Goal: Obtain resource: Obtain resource

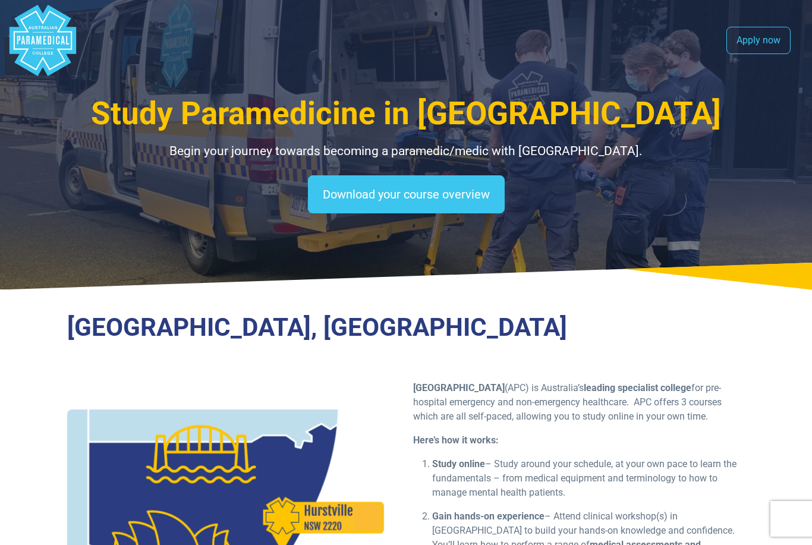
click at [46, 51] on polygon "Australian Paramedical College" at bounding box center [43, 40] width 67 height 71
click at [37, 37] on icon "Australian Paramedical College" at bounding box center [38, 40] width 5 height 8
click at [48, 34] on polygon "Australian Paramedical College" at bounding box center [43, 40] width 67 height 71
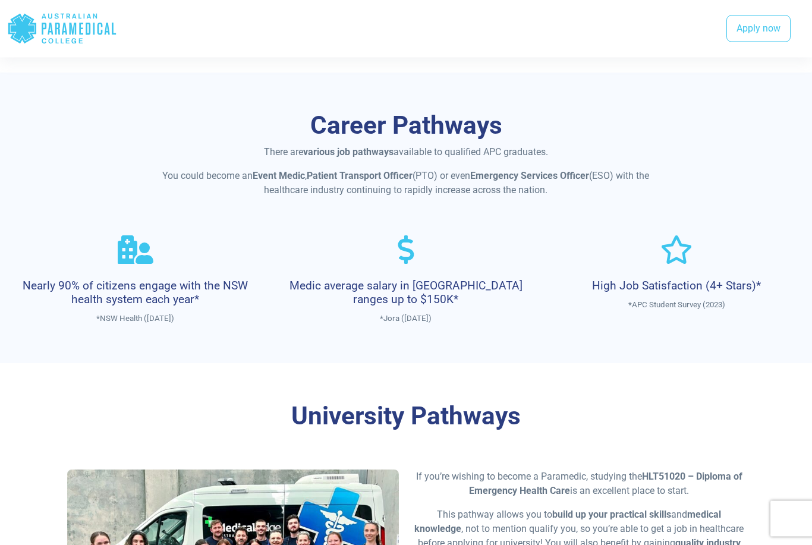
scroll to position [623, 0]
click at [577, 166] on div "There are various job pathways available to qualified APC graduates. You could …" at bounding box center [405, 170] width 509 height 52
click at [289, 169] on strong "Event Medic" at bounding box center [278, 174] width 52 height 11
click at [304, 173] on p "You could become an Event Medic , Patient Transport Officer (PTO) or even Emerg…" at bounding box center [405, 182] width 509 height 29
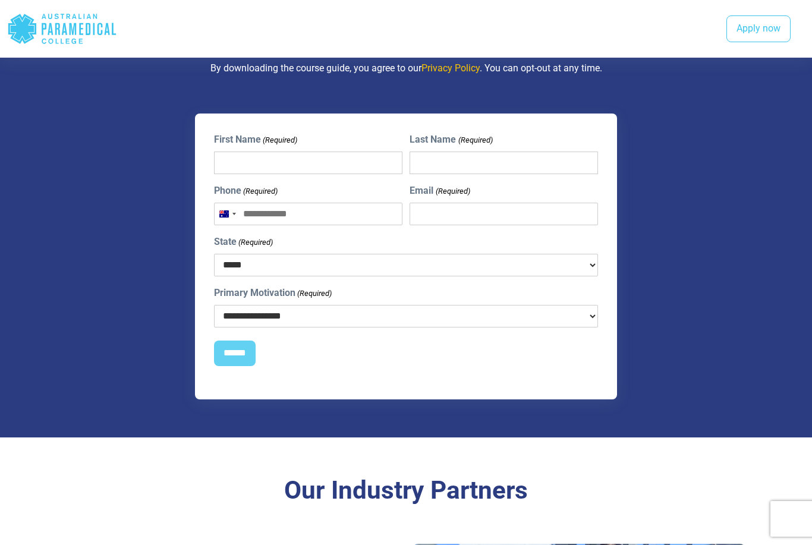
scroll to position [1369, 0]
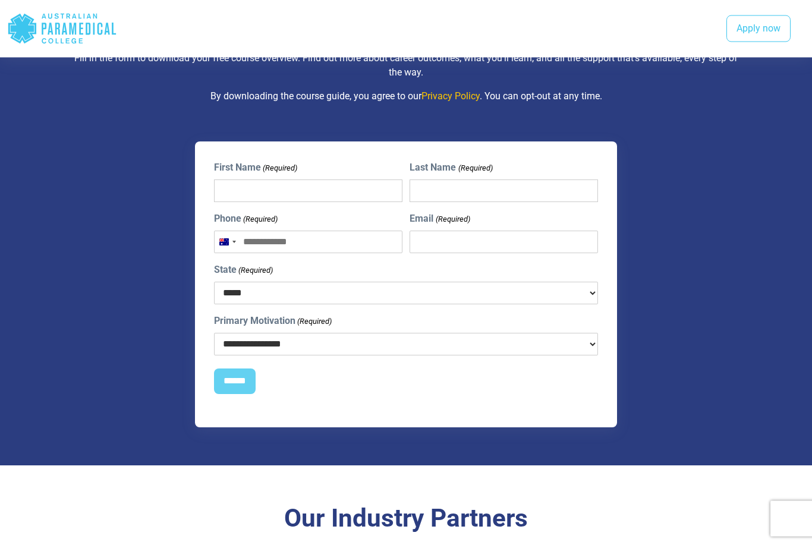
click at [73, 26] on icon ".logo-horizontal-c1{fill:#3CC5EE;} .logo-horizontal-c3{fill:#3CC5EE;} .logo-hor…" at bounding box center [62, 29] width 110 height 39
click at [763, 32] on link "Apply now" at bounding box center [758, 28] width 64 height 27
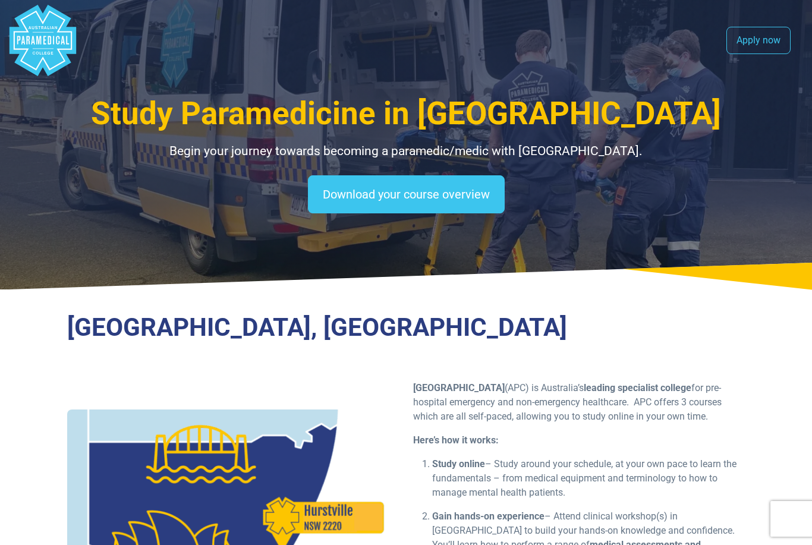
click at [31, 42] on polygon "Australian Paramedical College" at bounding box center [43, 40] width 67 height 71
click at [359, 197] on link "Download your course overview" at bounding box center [406, 194] width 197 height 38
